Goal: Information Seeking & Learning: Find specific page/section

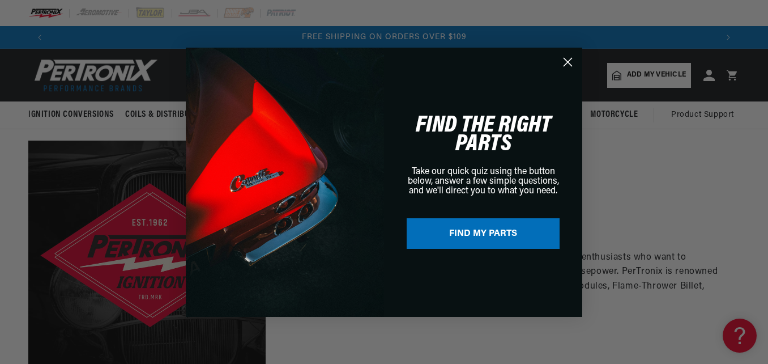
scroll to position [0, 1335]
click at [569, 61] on circle "Close dialog" at bounding box center [568, 61] width 19 height 19
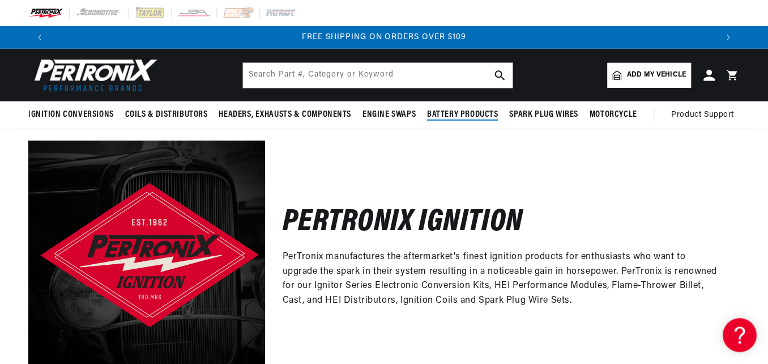
scroll to position [0, 1332]
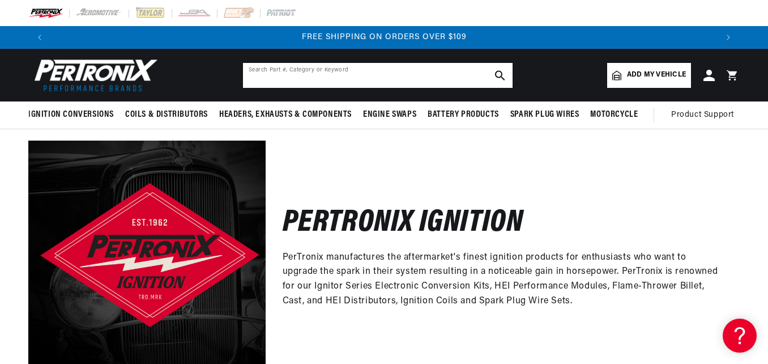
click at [388, 76] on input "text" at bounding box center [378, 75] width 270 height 25
type input "h"
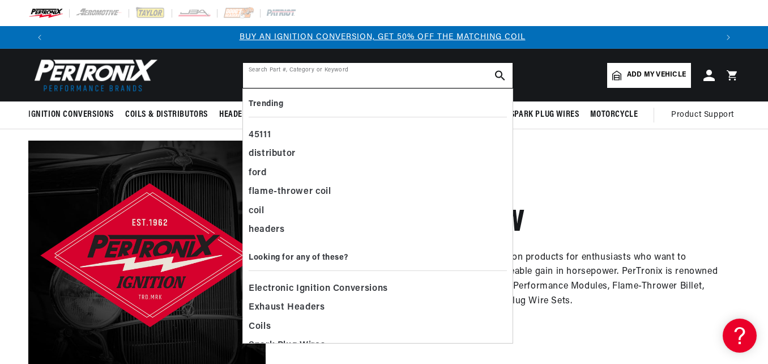
scroll to position [0, 0]
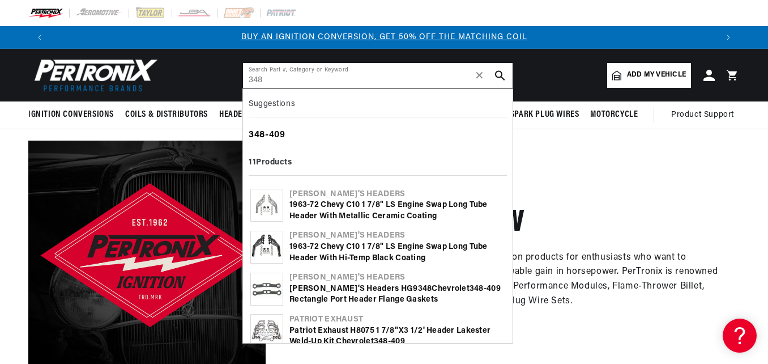
type input "348"
click at [261, 137] on b "348" at bounding box center [257, 134] width 16 height 9
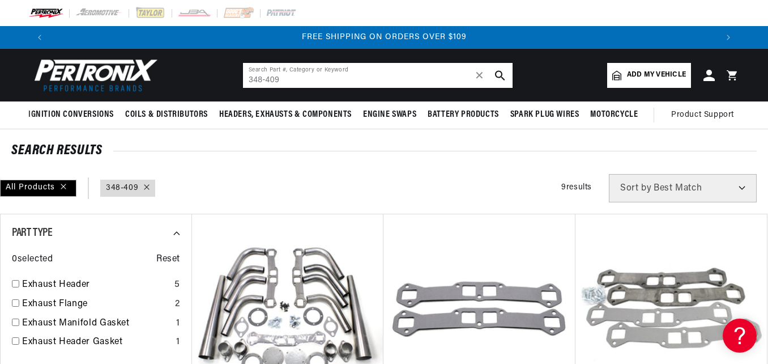
click at [419, 80] on input "348-409" at bounding box center [378, 75] width 270 height 25
type input "348-409 ignition"
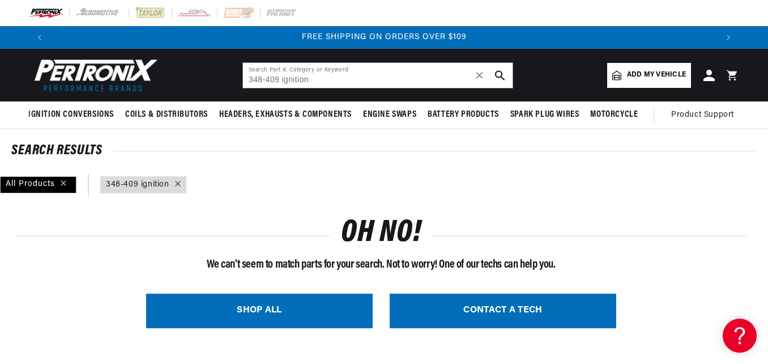
click at [87, 75] on img at bounding box center [93, 75] width 130 height 39
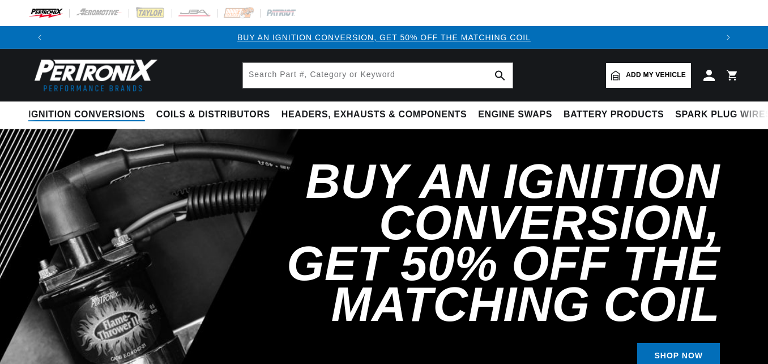
click at [93, 113] on span "Ignition Conversions" at bounding box center [86, 115] width 117 height 12
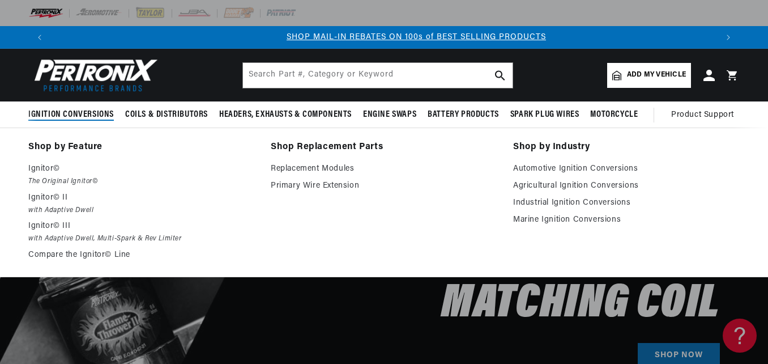
scroll to position [0, 666]
click at [55, 175] on p "Ignitor©" at bounding box center [141, 169] width 227 height 14
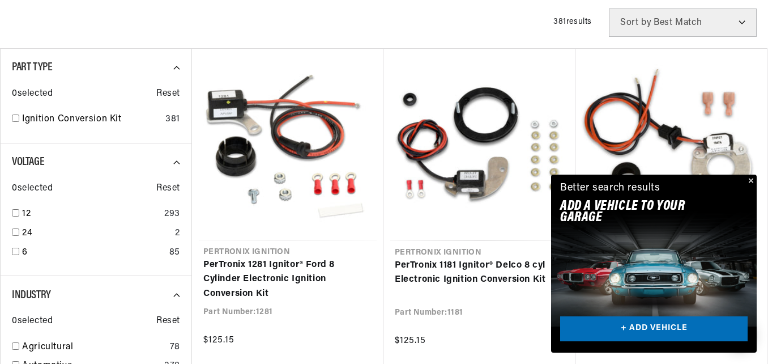
scroll to position [295, 0]
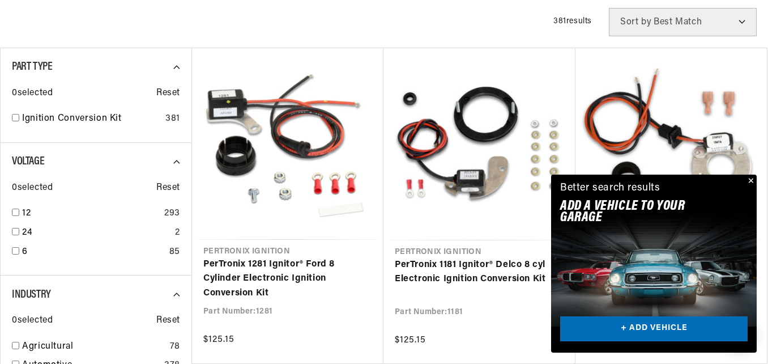
click at [749, 177] on button "Close" at bounding box center [750, 181] width 14 height 14
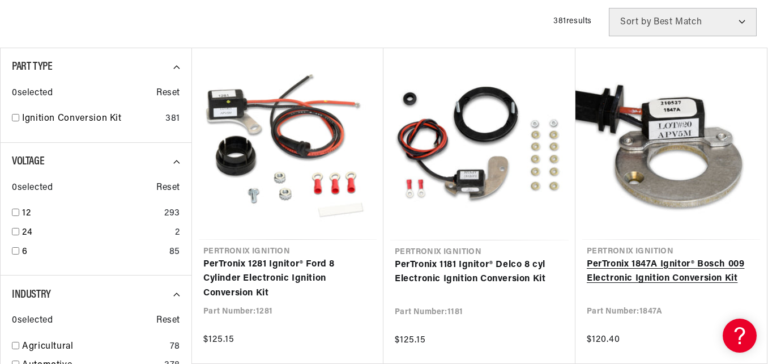
scroll to position [0, 666]
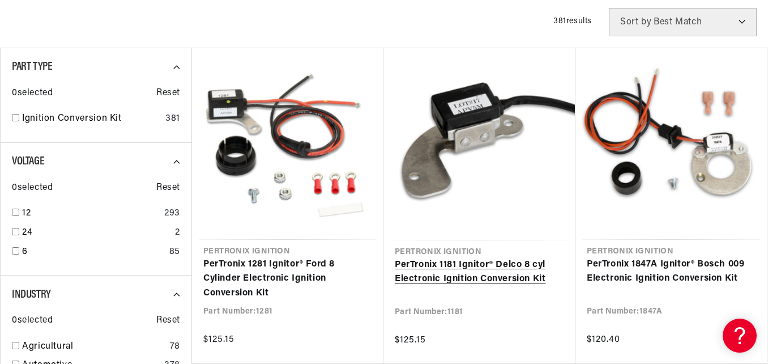
click at [478, 279] on link "PerTronix 1181 Ignitor® Delco 8 cyl Electronic Ignition Conversion Kit" at bounding box center [479, 272] width 169 height 29
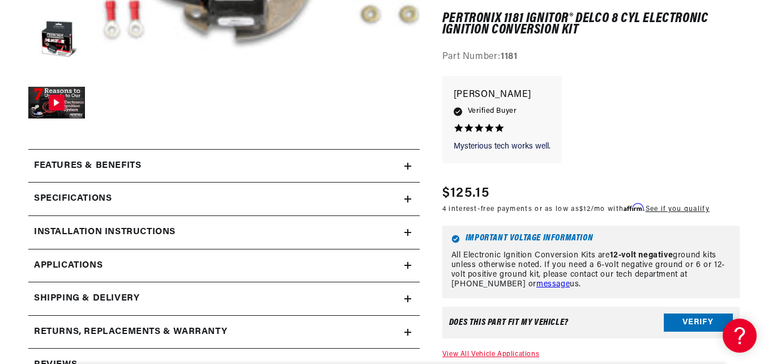
scroll to position [408, 0]
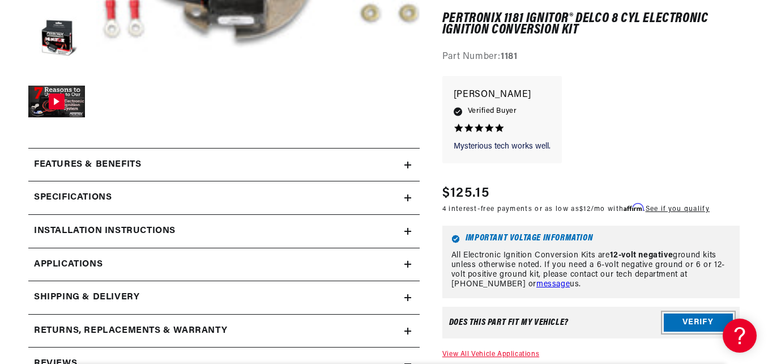
click at [682, 323] on button "Verify" at bounding box center [698, 323] width 69 height 18
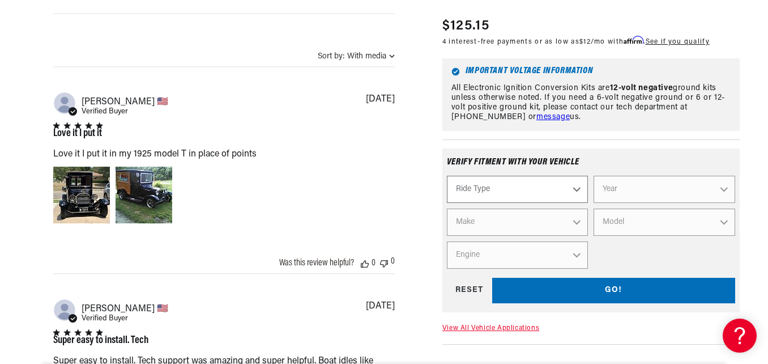
scroll to position [932, 0]
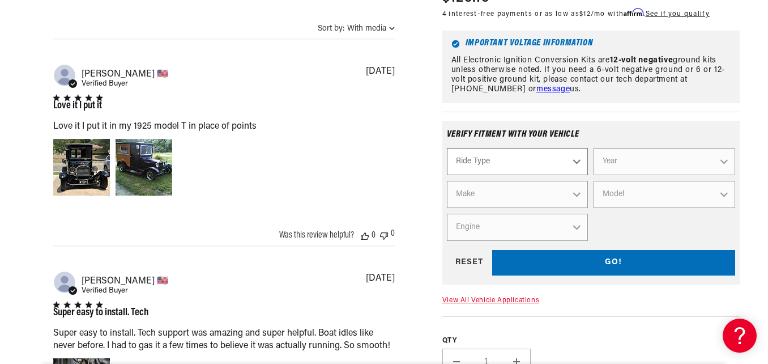
click at [577, 164] on select "Ride Type Automotive Agricultural Industrial Marine Motorcycle" at bounding box center [518, 161] width 142 height 27
select select "Automotive"
click at [447, 151] on select "Ride Type Automotive Agricultural Industrial Marine Motorcycle" at bounding box center [518, 161] width 142 height 27
select select "Automotive"
click at [725, 160] on select "Year 2022 2021 2020 2019 2018 2017 2016 2015 2014 2013 2012 2011 2010 2009 2008…" at bounding box center [665, 161] width 142 height 27
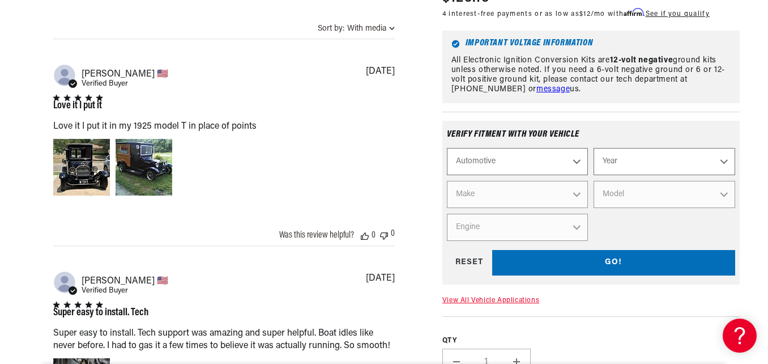
scroll to position [0, 666]
select select "1960"
click at [594, 151] on select "Year 2022 2021 2020 2019 2018 2017 2016 2015 2014 2013 2012 2011 2010 2009 2008…" at bounding box center [665, 161] width 142 height 27
select select "1960"
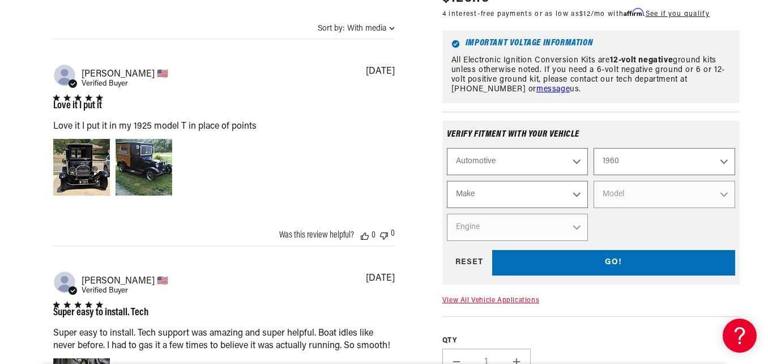
click at [578, 198] on select "Make Alfa Romeo American Motors Aston Martin Austin Austin Healey Buick Cadilla…" at bounding box center [518, 194] width 142 height 27
select select "Chevrolet"
click at [447, 184] on select "Make Alfa Romeo American Motors Aston Martin Austin Austin Healey Buick Cadilla…" at bounding box center [518, 194] width 142 height 27
select select "Chevrolet"
click at [725, 194] on select "Model Bel Air Biscayne Brookwood C10 Pickup C20 Pickup C30 Pickup C40 Corvair C…" at bounding box center [665, 194] width 142 height 27
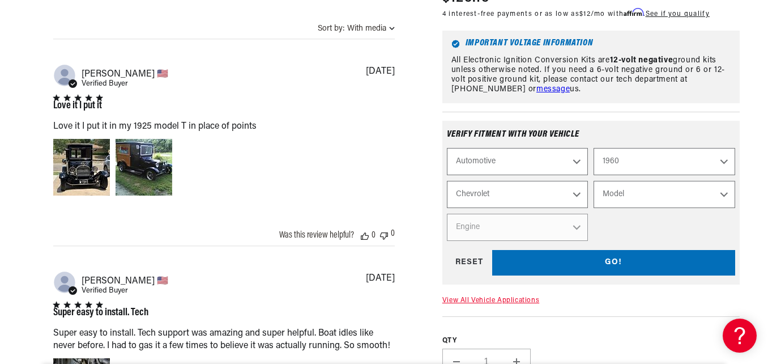
select select "Biscayne"
click at [594, 184] on select "Model Bel Air Biscayne Brookwood C10 Pickup C20 Pickup C30 Pickup C40 Corvair C…" at bounding box center [665, 194] width 142 height 27
select select "Biscayne"
click at [574, 228] on select "Engine 235cid / 3.8L 283cid / 4.6L 348cid / 5.7L" at bounding box center [518, 227] width 142 height 27
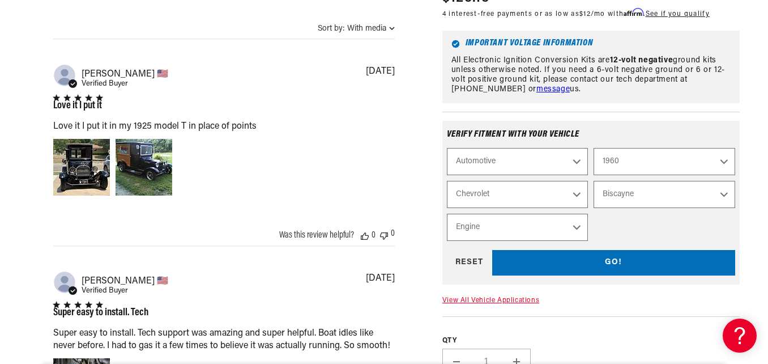
select select "348cid-5.7L"
click at [447, 216] on select "Engine 235cid / 3.8L 283cid / 4.6L 348cid / 5.7L" at bounding box center [518, 227] width 142 height 27
select select "Engine"
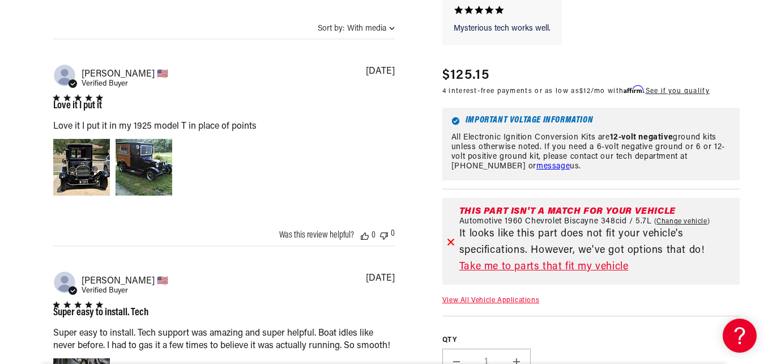
click at [551, 269] on link "Take me to parts that fit my vehicle" at bounding box center [597, 267] width 276 height 16
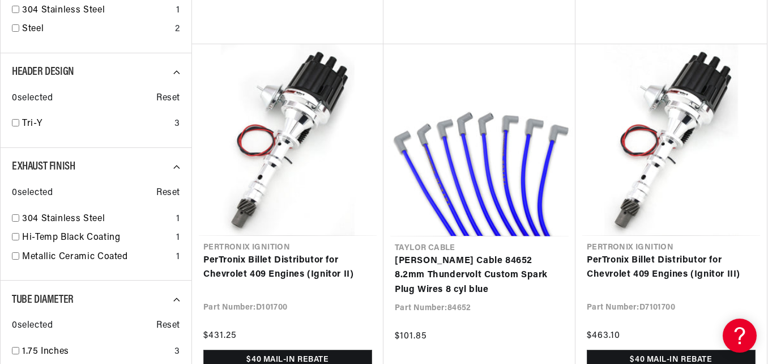
scroll to position [0, 666]
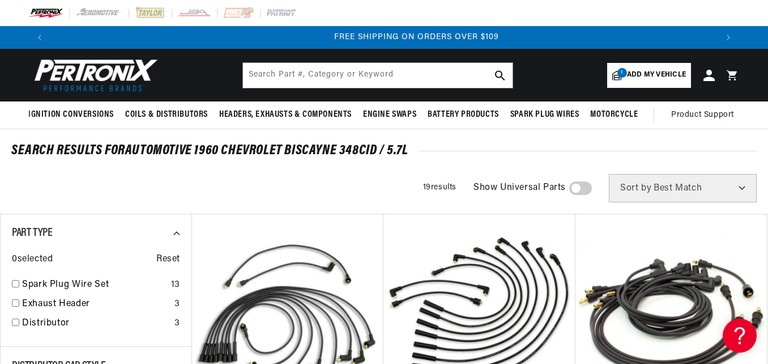
scroll to position [0, 1332]
